Goal: Task Accomplishment & Management: Manage account settings

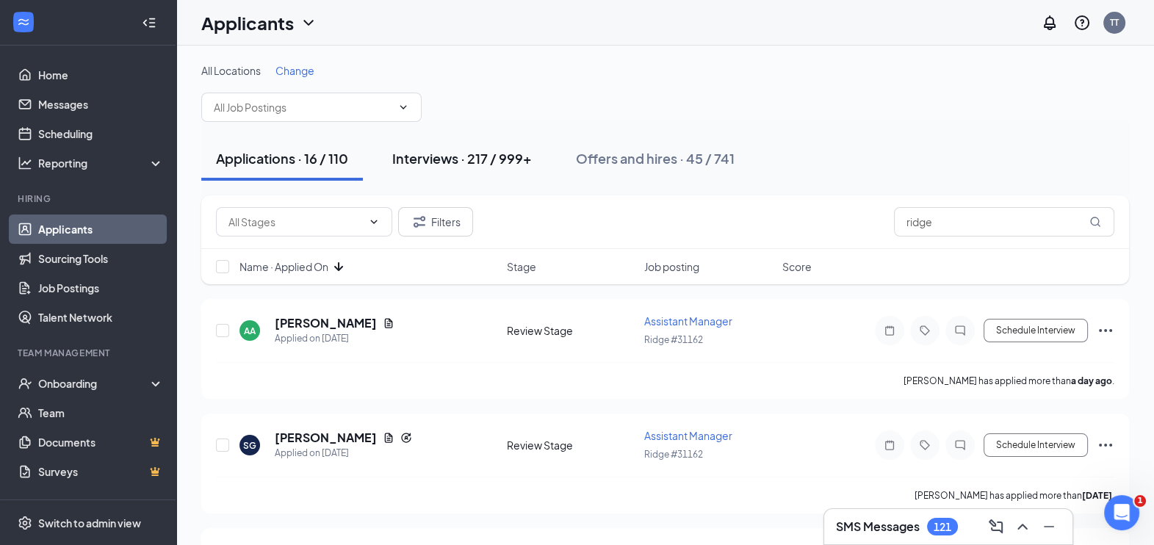
click at [474, 152] on div "Interviews · 217 / 999+" at bounding box center [462, 158] width 140 height 18
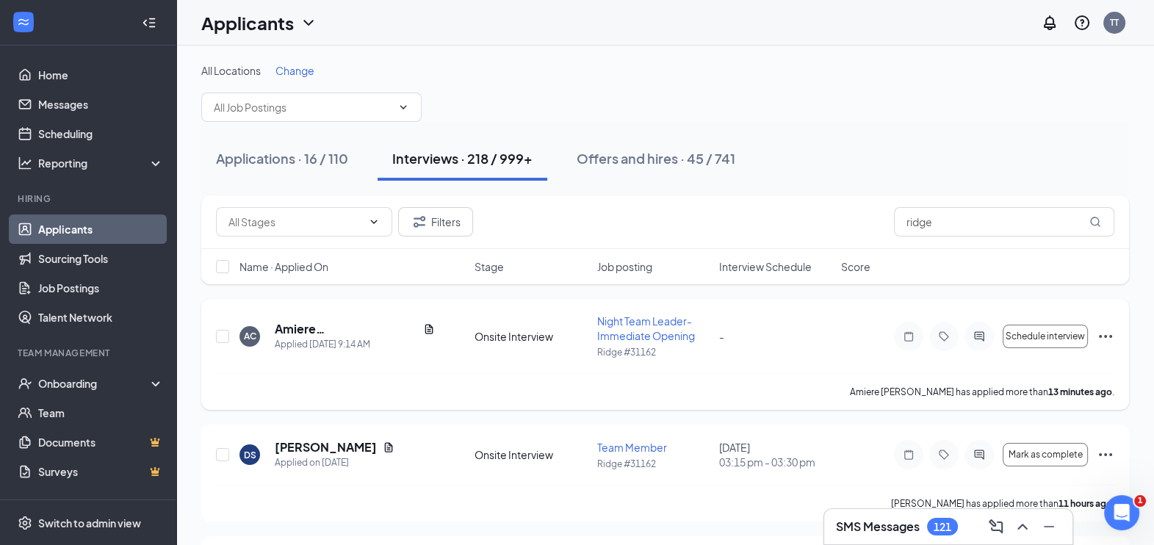
click at [1100, 339] on icon "Ellipses" at bounding box center [1105, 337] width 18 height 18
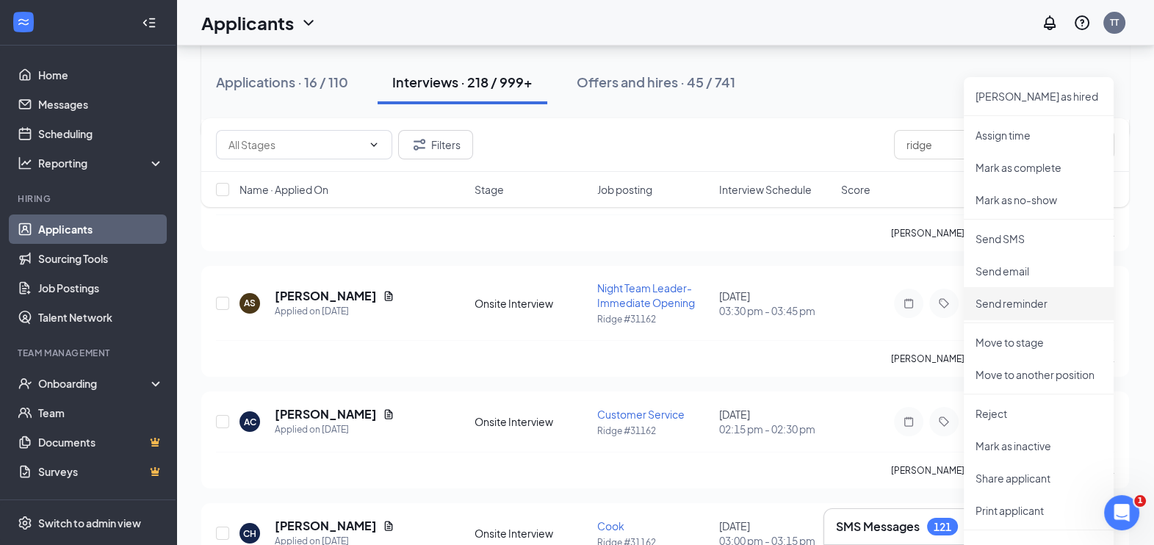
scroll to position [288, 0]
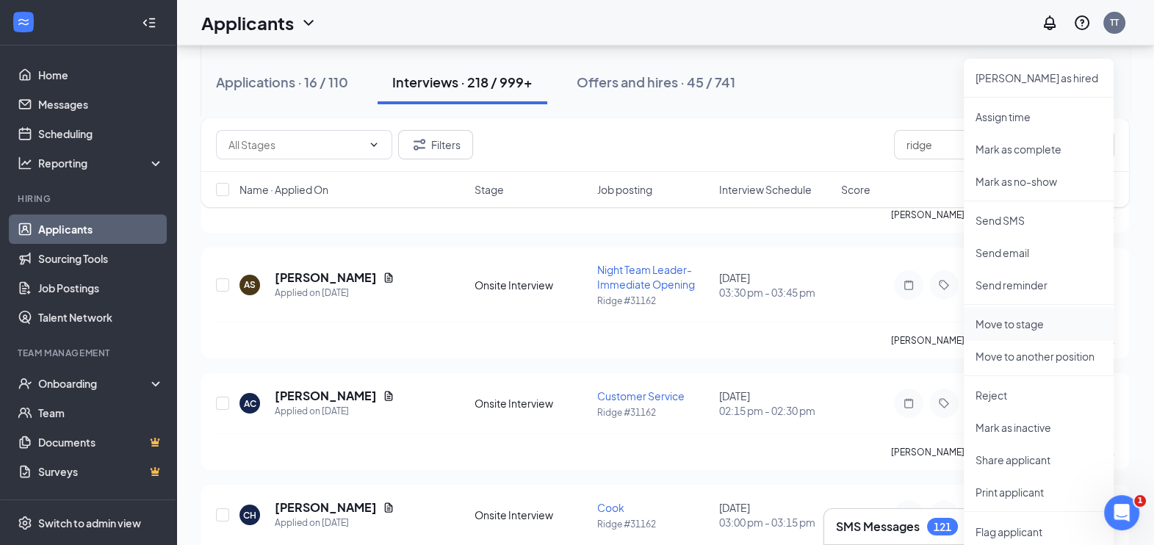
click at [1004, 319] on p "Move to stage" at bounding box center [1038, 324] width 126 height 15
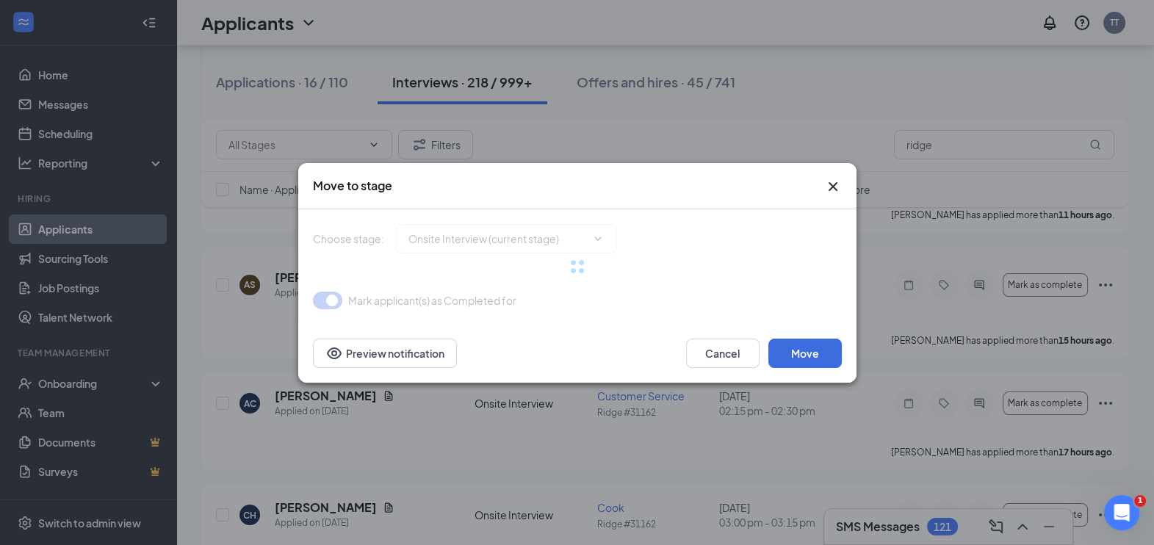
type input "Considering - interview complet (next stage)"
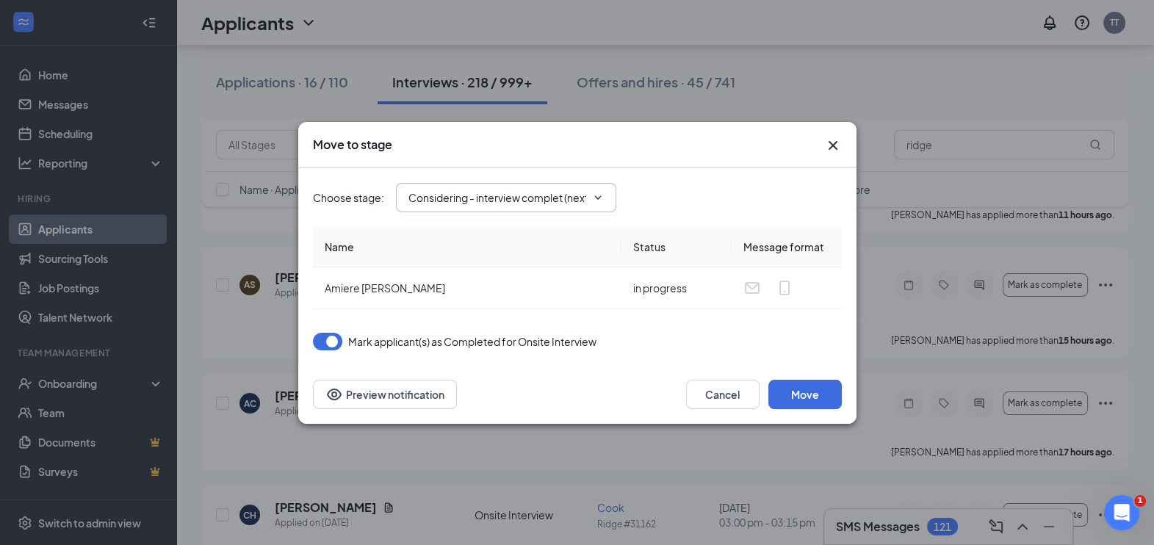
click at [600, 199] on icon "ChevronDown" at bounding box center [598, 198] width 12 height 12
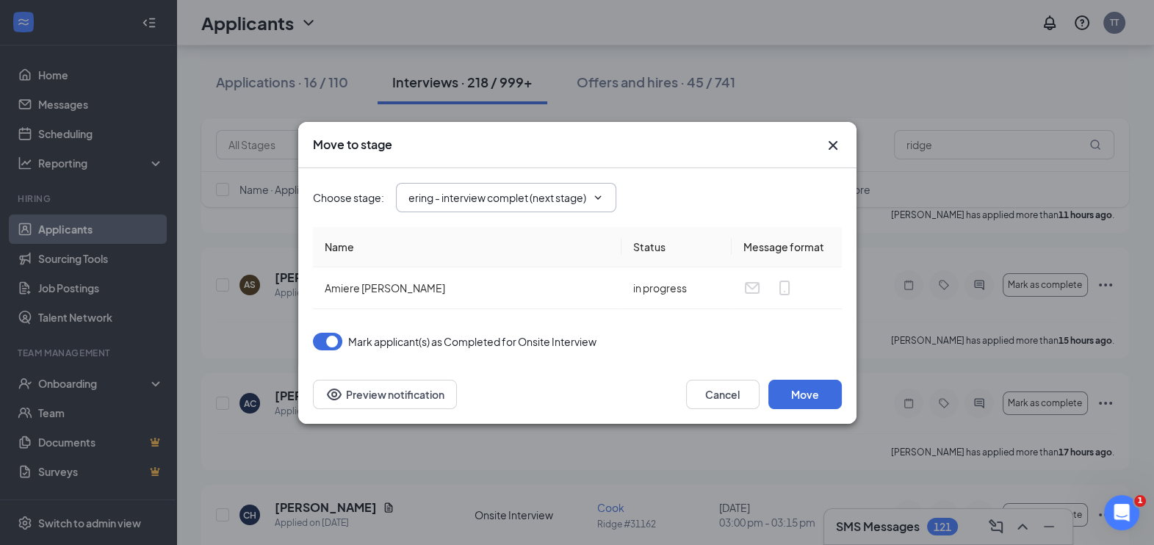
scroll to position [0, 0]
click at [565, 224] on div "Choose stage : Considering - interview complet (next stage)" at bounding box center [577, 197] width 529 height 59
click at [828, 140] on icon "Cross" at bounding box center [833, 146] width 18 height 18
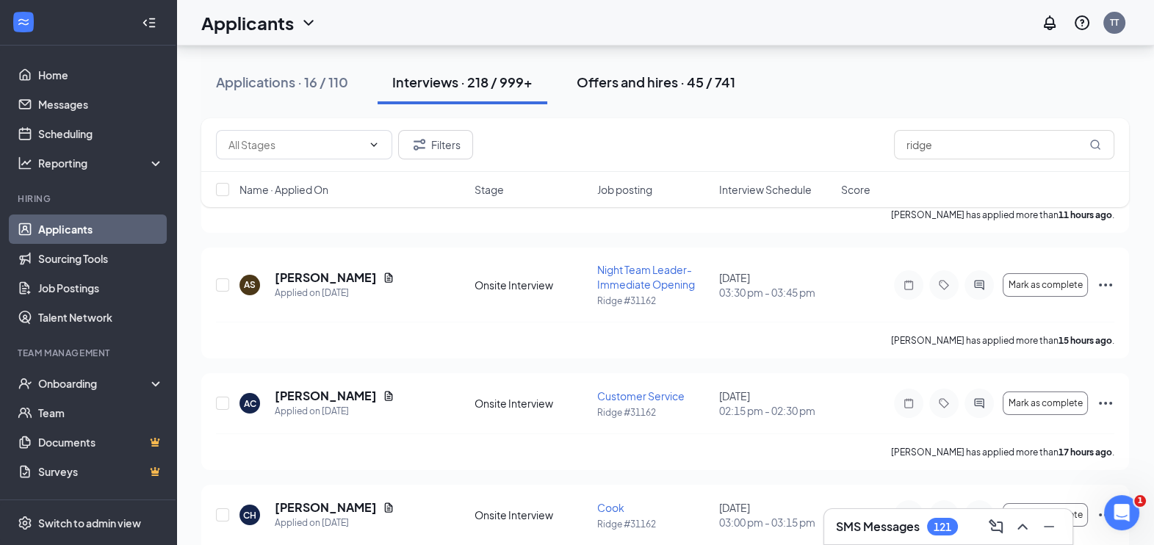
click at [661, 86] on div "Offers and hires · 45 / 741" at bounding box center [656, 82] width 159 height 18
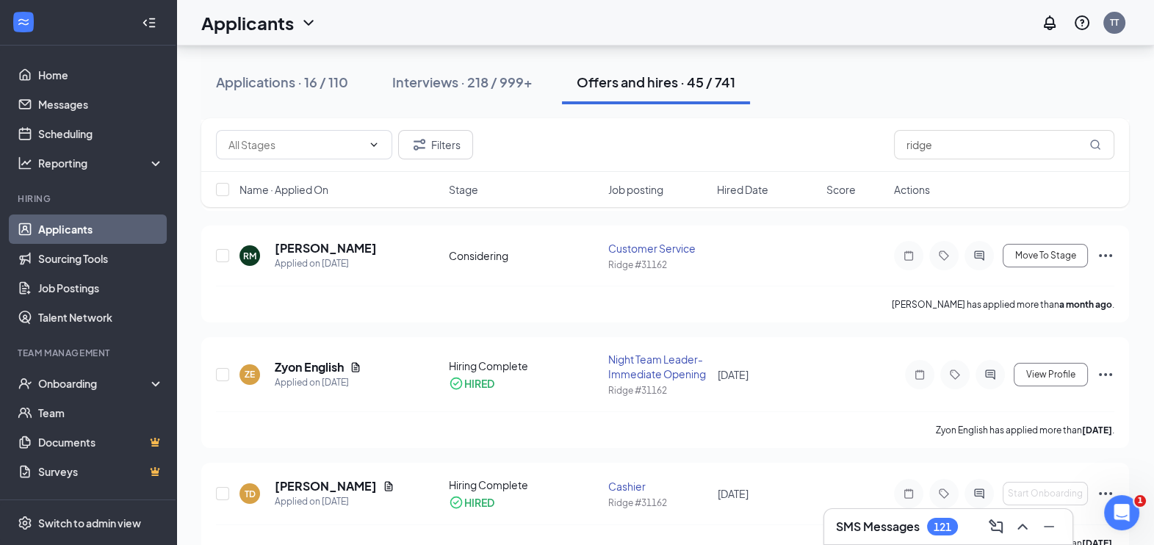
scroll to position [200, 0]
click at [460, 83] on div "Interviews · 218 / 999+" at bounding box center [462, 82] width 140 height 18
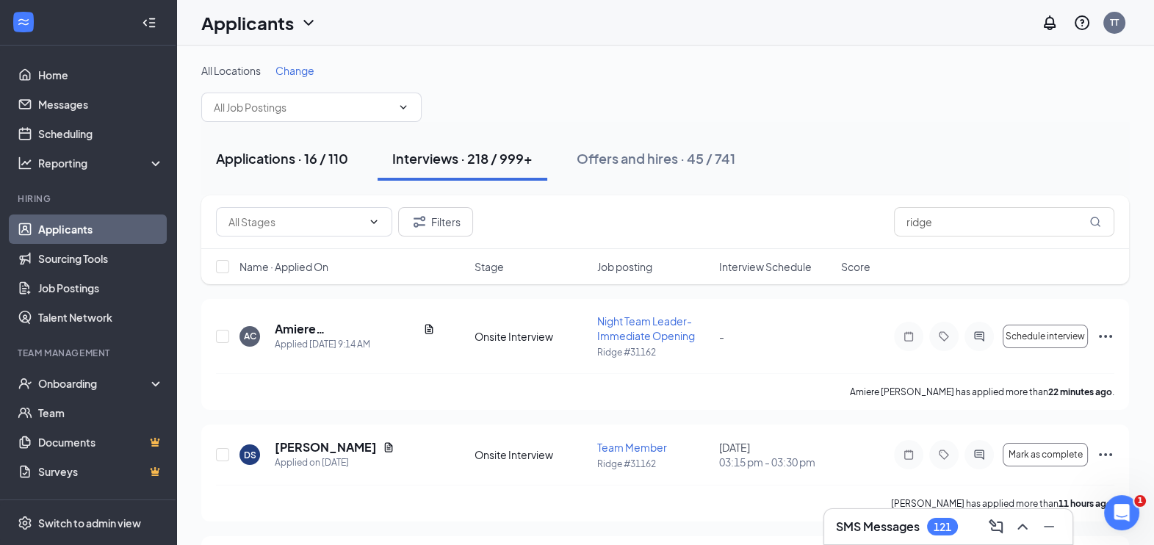
click at [247, 156] on div "Applications · 16 / 110" at bounding box center [282, 158] width 132 height 18
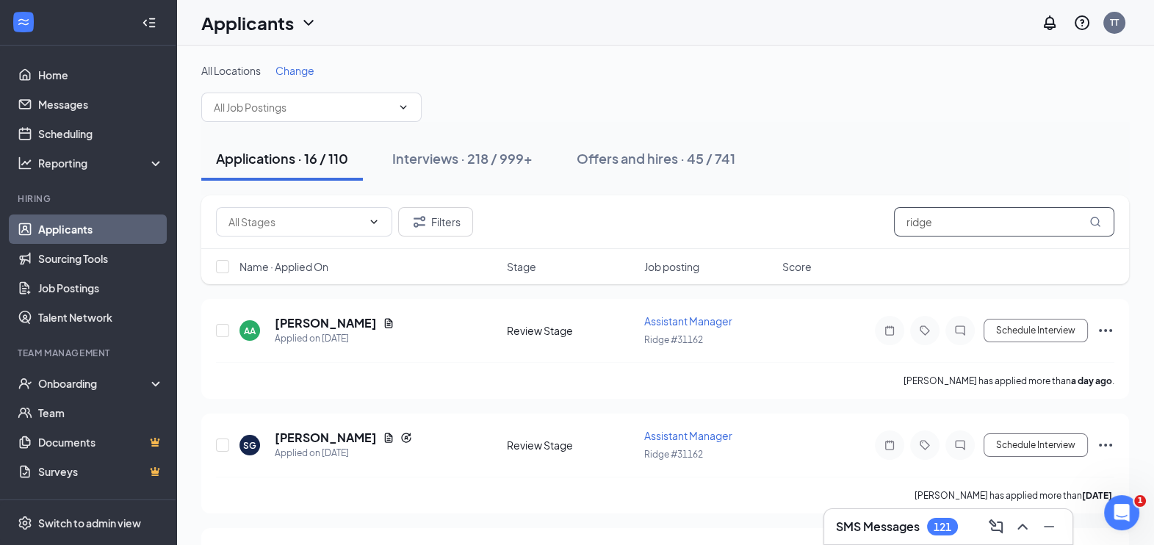
click at [968, 217] on input "ridge" at bounding box center [1004, 221] width 220 height 29
type input "r"
